Goal: Transaction & Acquisition: Subscribe to service/newsletter

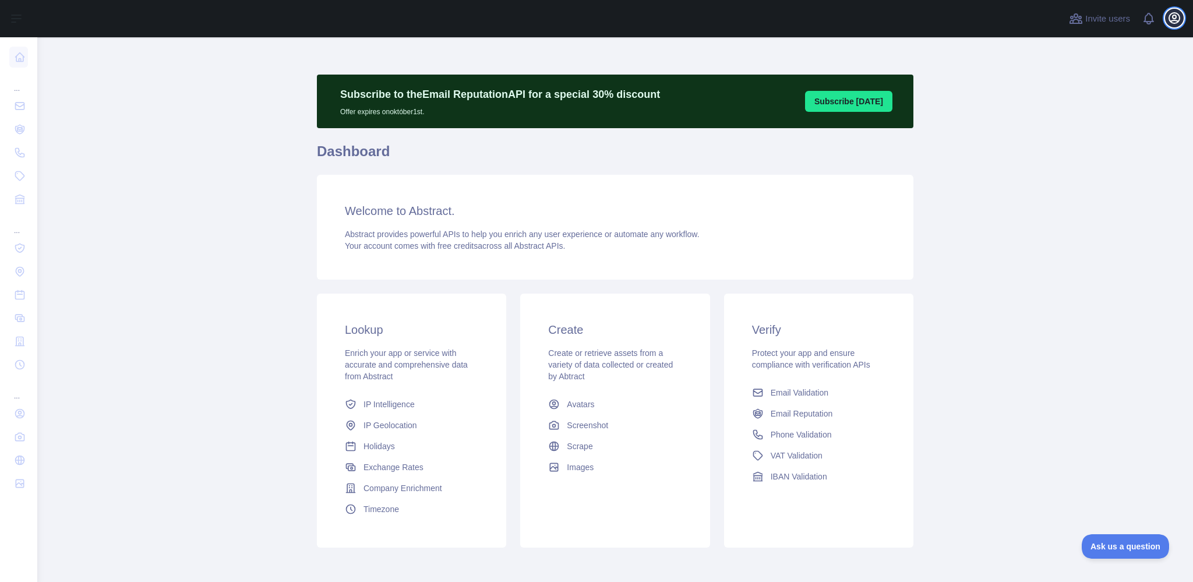
click at [1175, 17] on icon "button" at bounding box center [1174, 18] width 10 height 10
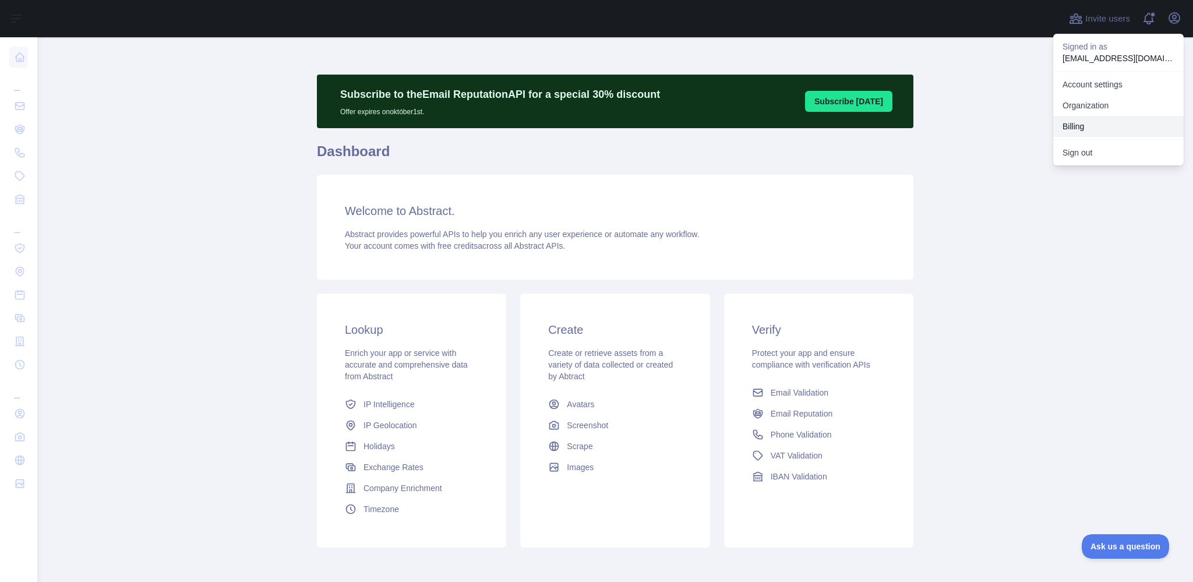
click at [1071, 127] on button "Billing" at bounding box center [1118, 126] width 130 height 21
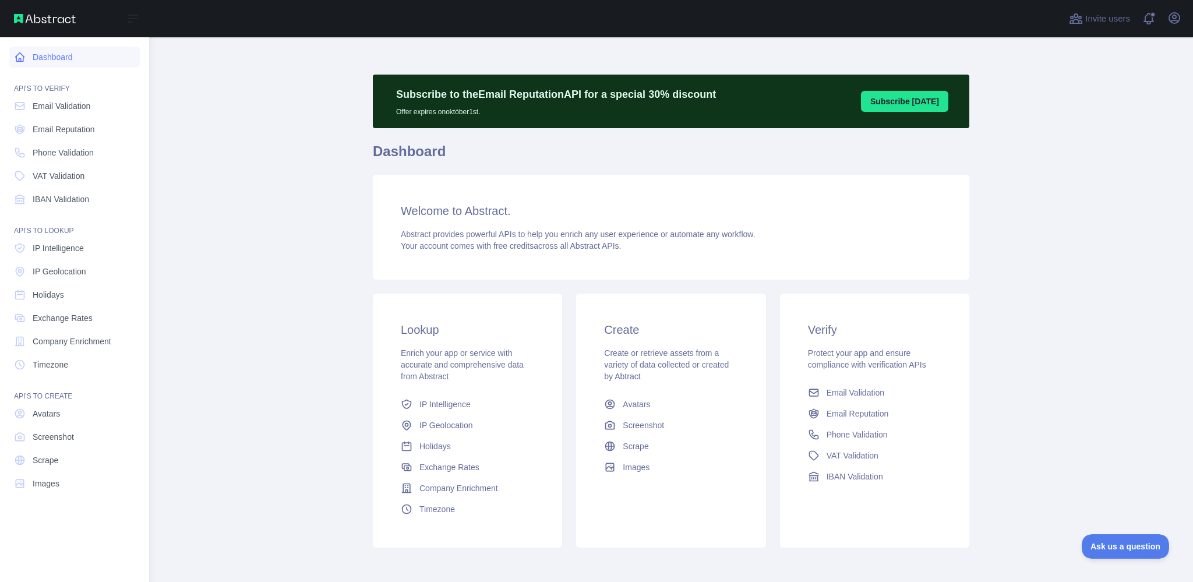
click at [44, 56] on link "Dashboard" at bounding box center [74, 57] width 130 height 21
click at [50, 62] on link "Dashboard" at bounding box center [74, 57] width 130 height 21
click at [50, 110] on span "Email Validation" at bounding box center [62, 106] width 58 height 12
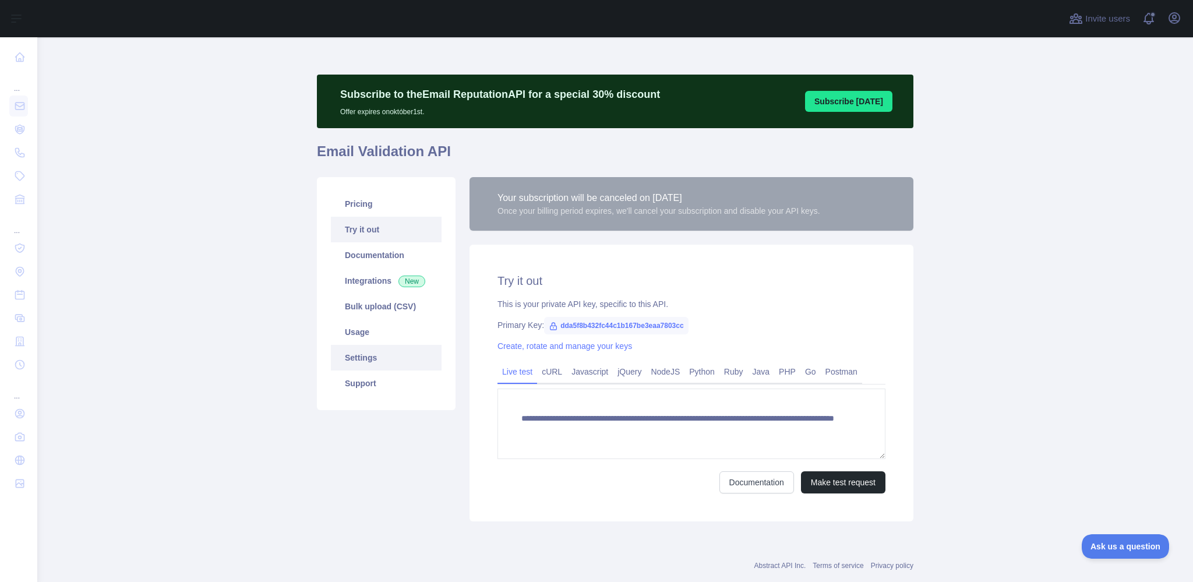
click at [383, 356] on link "Settings" at bounding box center [386, 358] width 111 height 26
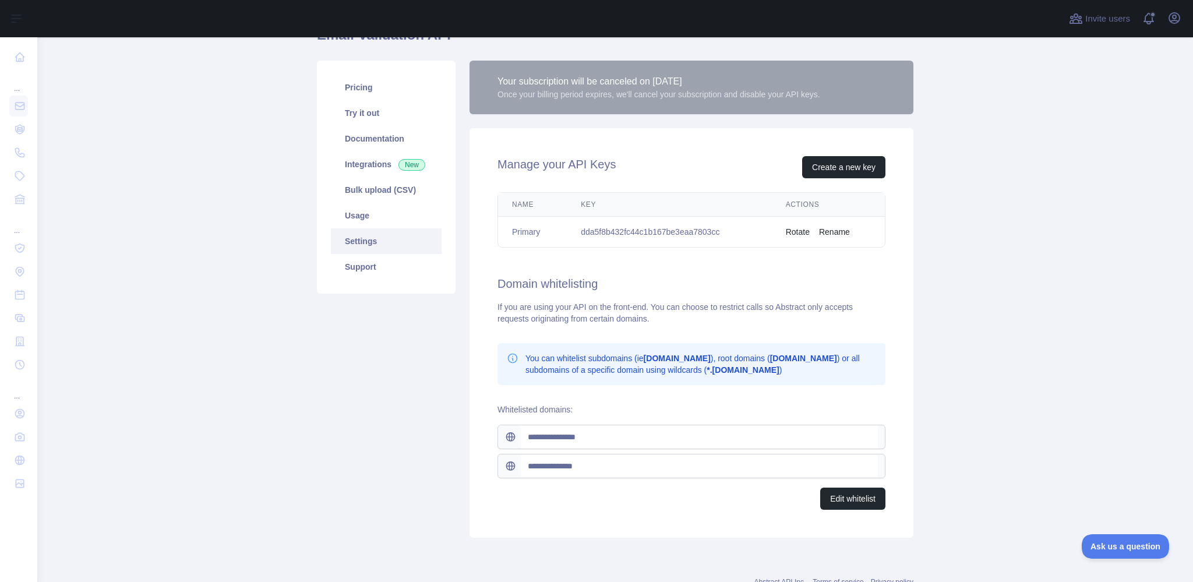
scroll to position [155, 0]
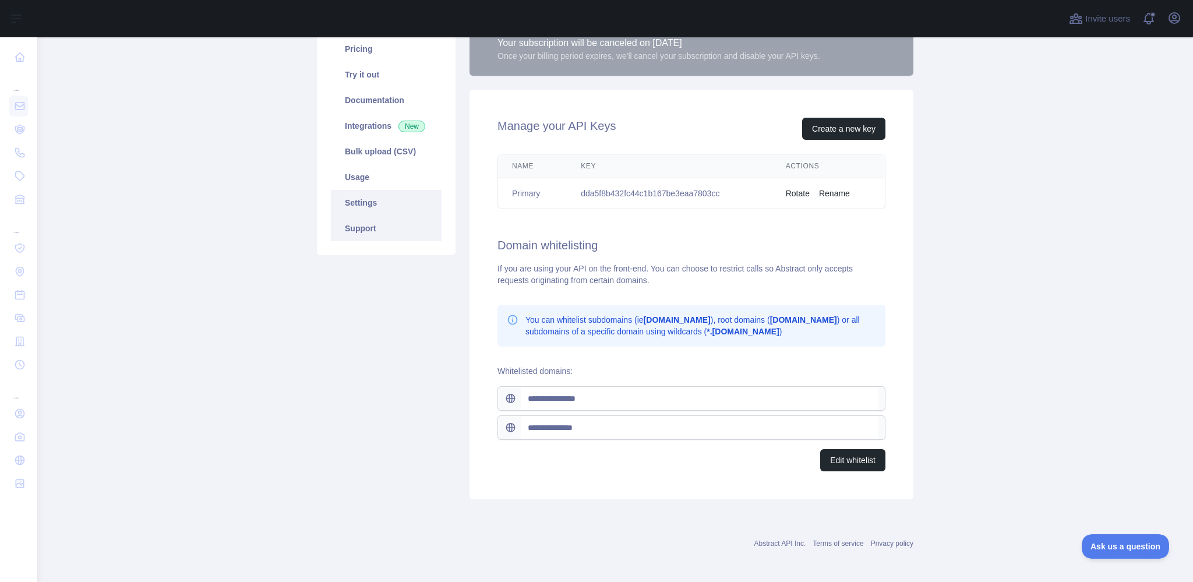
click at [385, 228] on link "Support" at bounding box center [386, 229] width 111 height 26
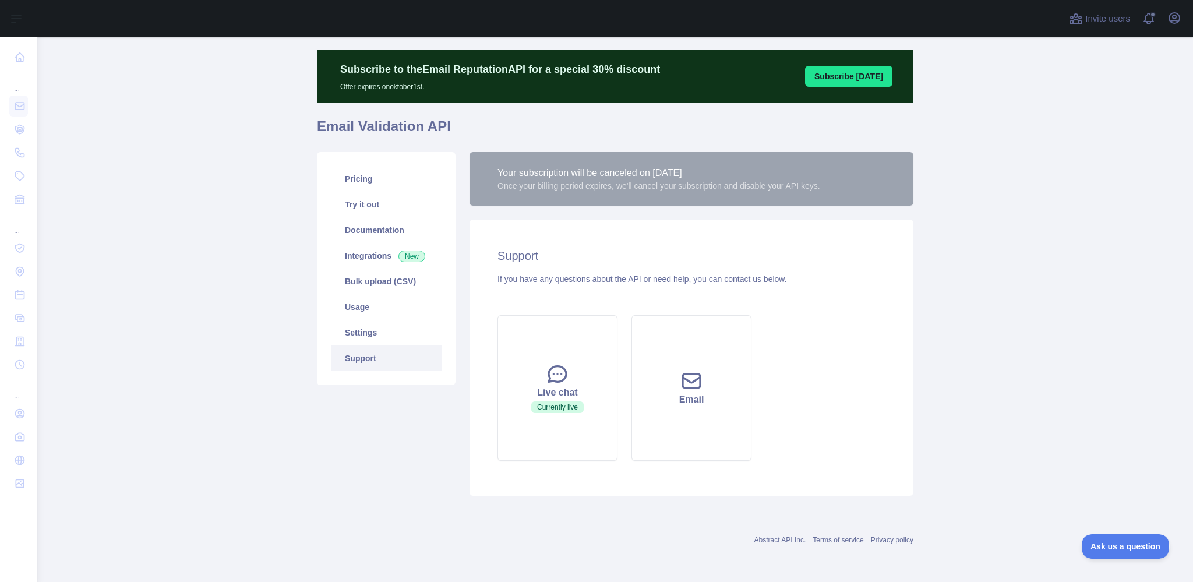
scroll to position [24, 0]
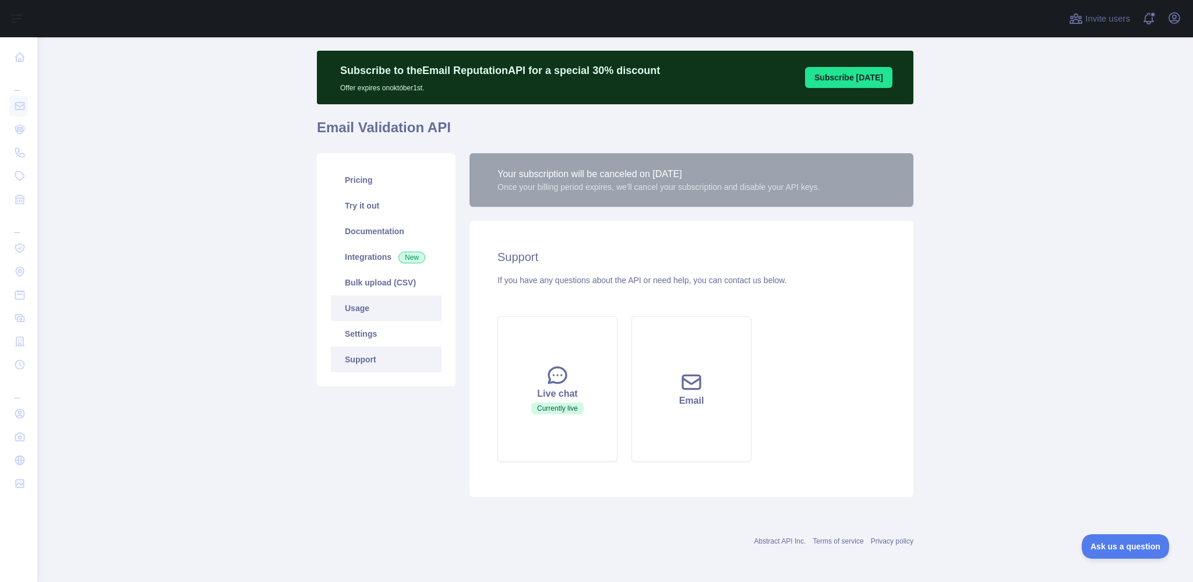
click at [359, 312] on link "Usage" at bounding box center [386, 308] width 111 height 26
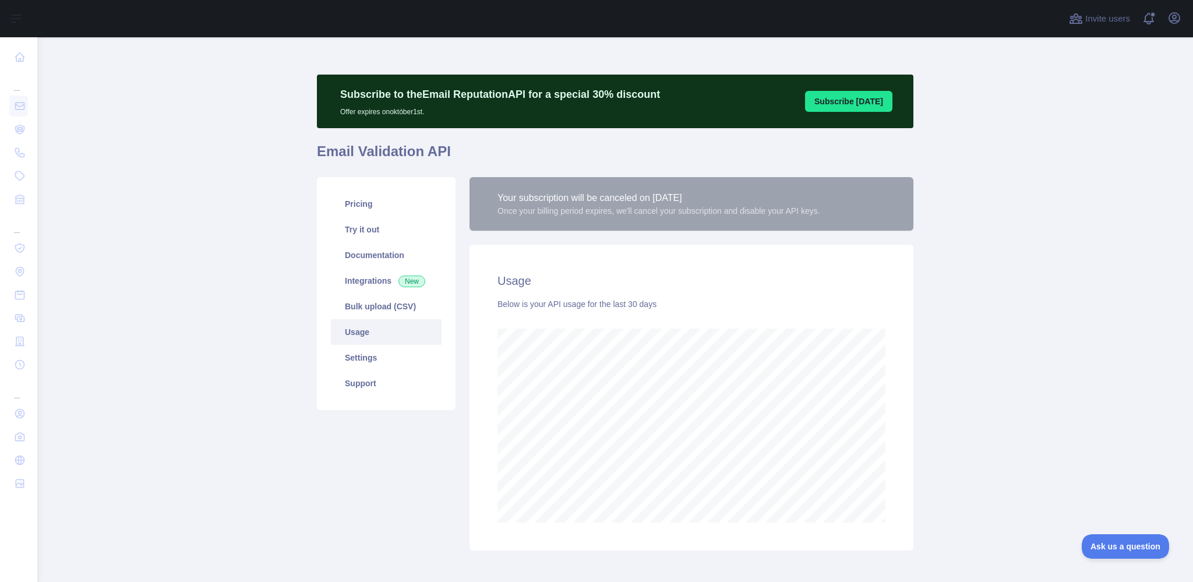
scroll to position [545, 1147]
click at [1177, 22] on icon "button" at bounding box center [1174, 18] width 10 height 10
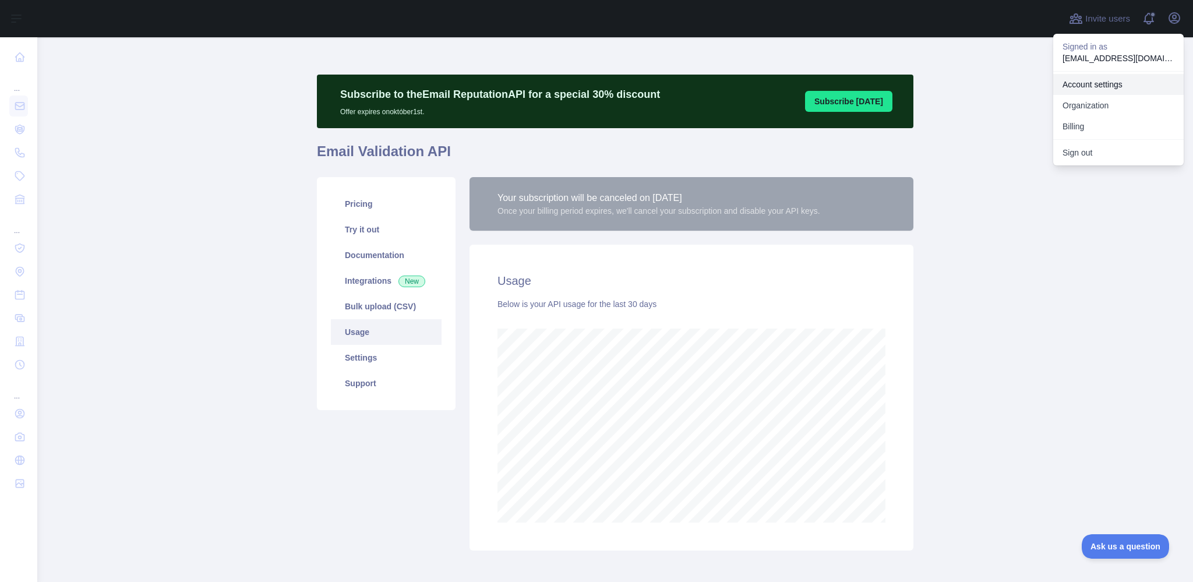
click at [1120, 87] on link "Account settings" at bounding box center [1118, 84] width 130 height 21
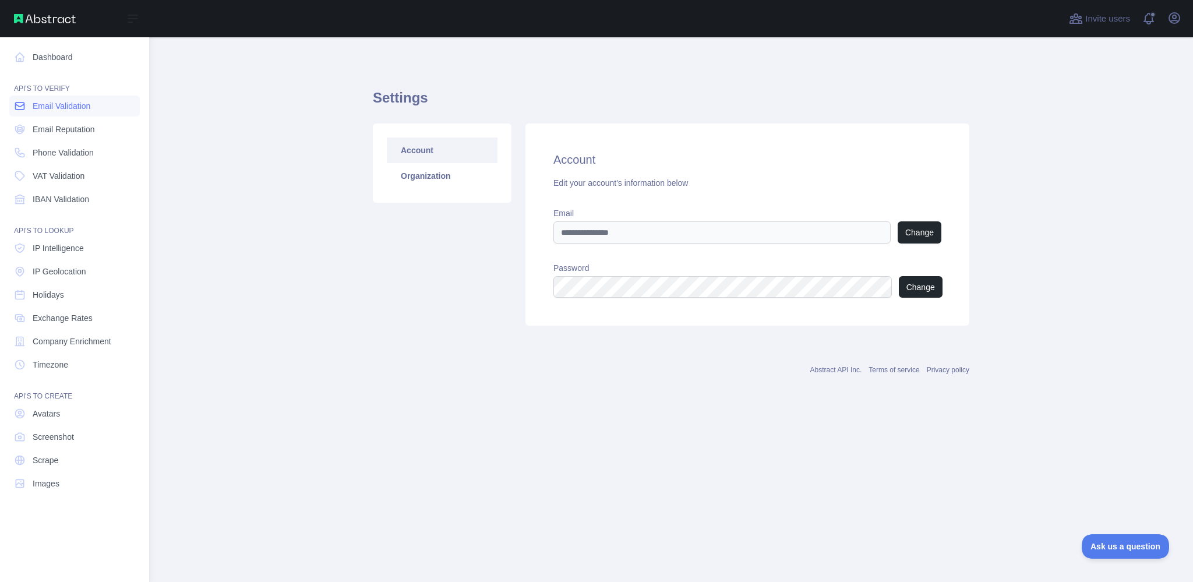
click at [73, 99] on link "Email Validation" at bounding box center [74, 106] width 130 height 21
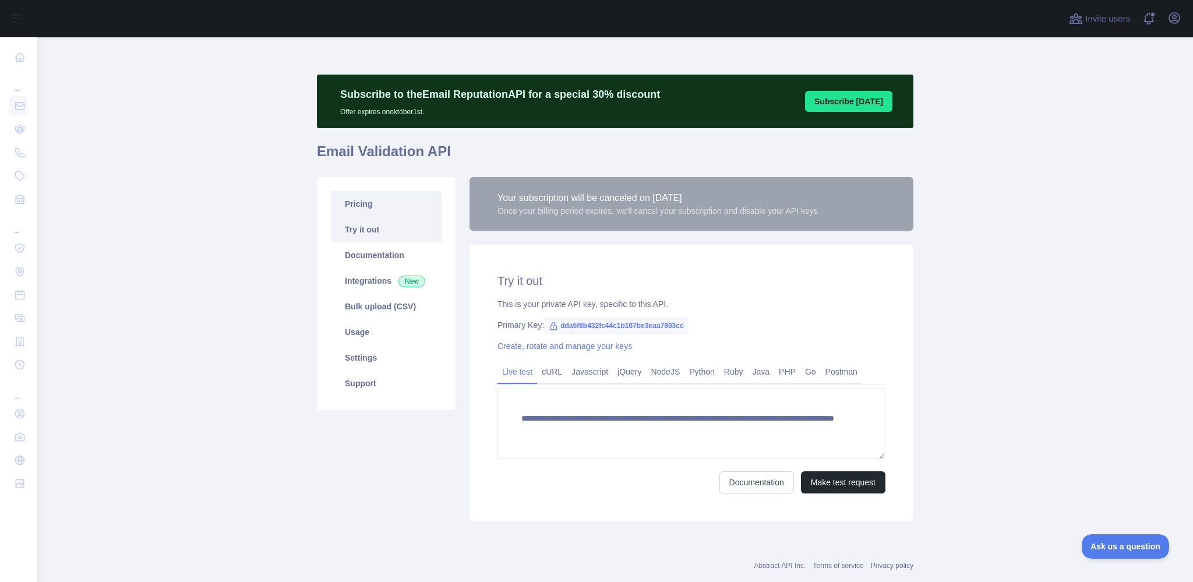
click at [348, 203] on link "Pricing" at bounding box center [386, 204] width 111 height 26
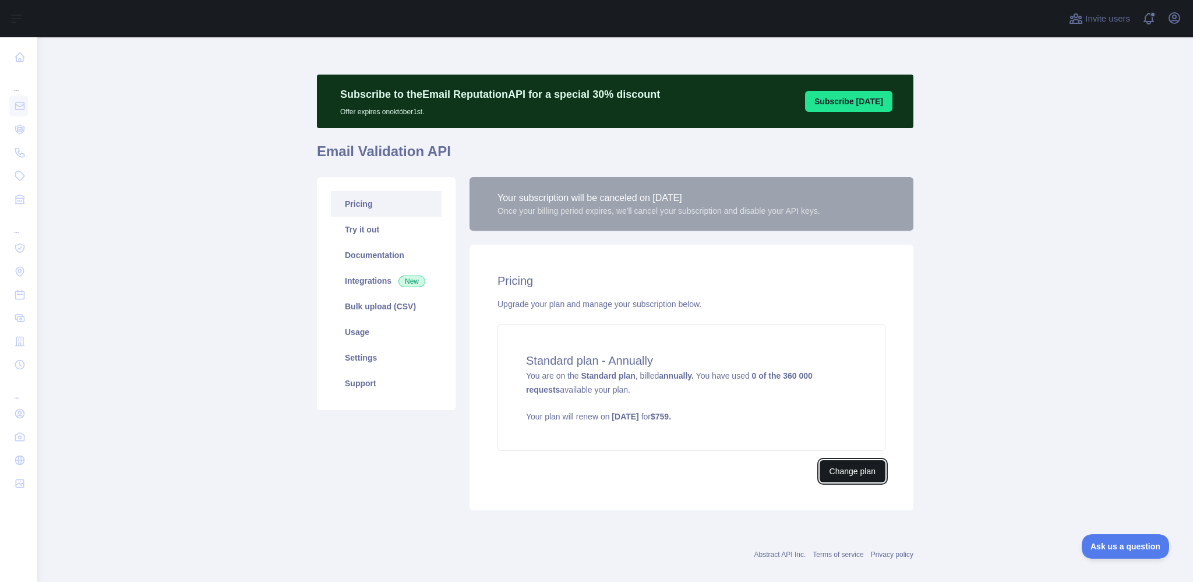
click at [838, 468] on button "Change plan" at bounding box center [853, 471] width 66 height 22
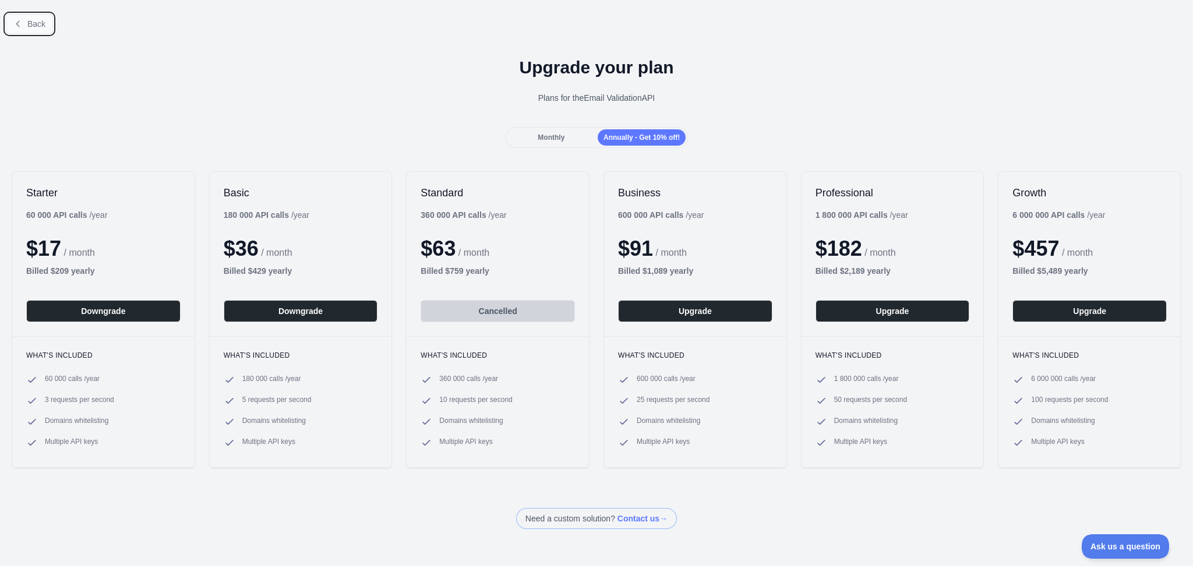
click at [38, 20] on span "Back" at bounding box center [36, 23] width 18 height 9
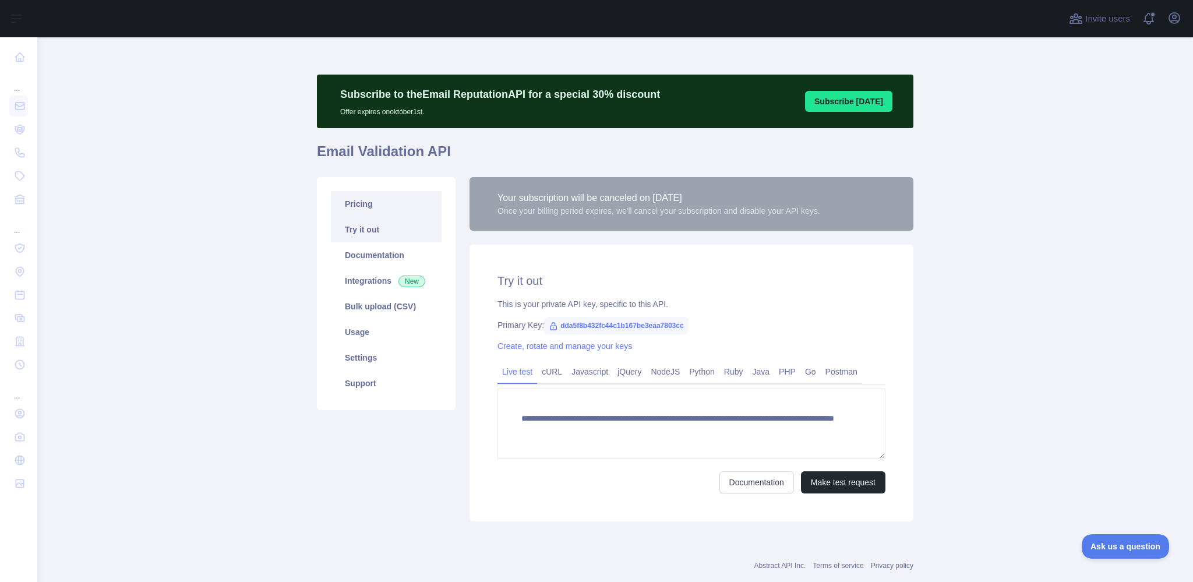
click at [349, 206] on link "Pricing" at bounding box center [386, 204] width 111 height 26
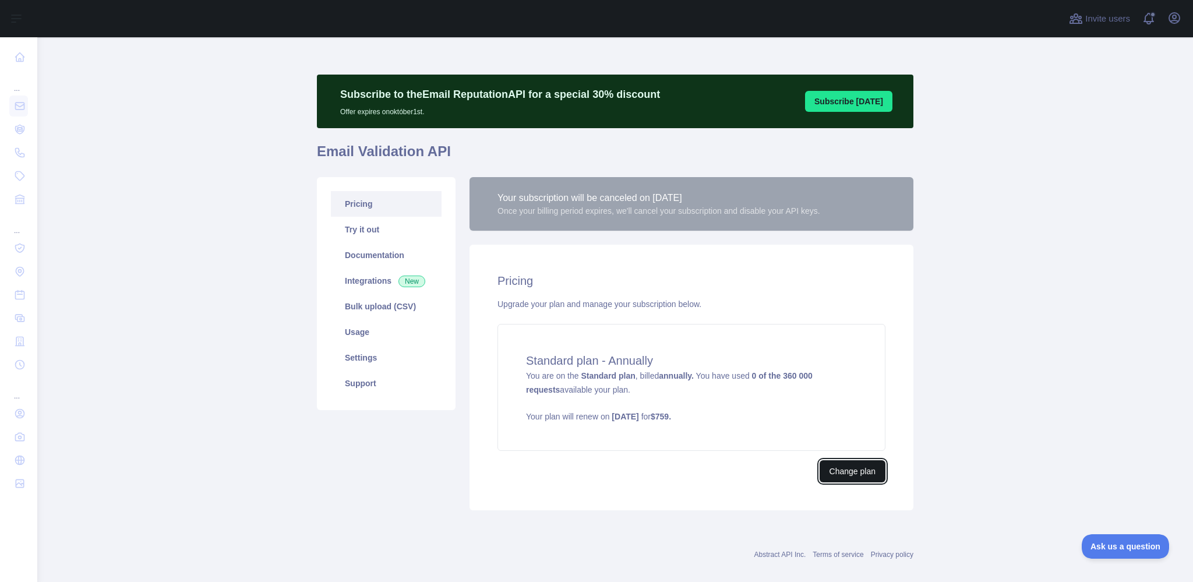
click at [858, 471] on button "Change plan" at bounding box center [853, 471] width 66 height 22
